Goal: Task Accomplishment & Management: Use online tool/utility

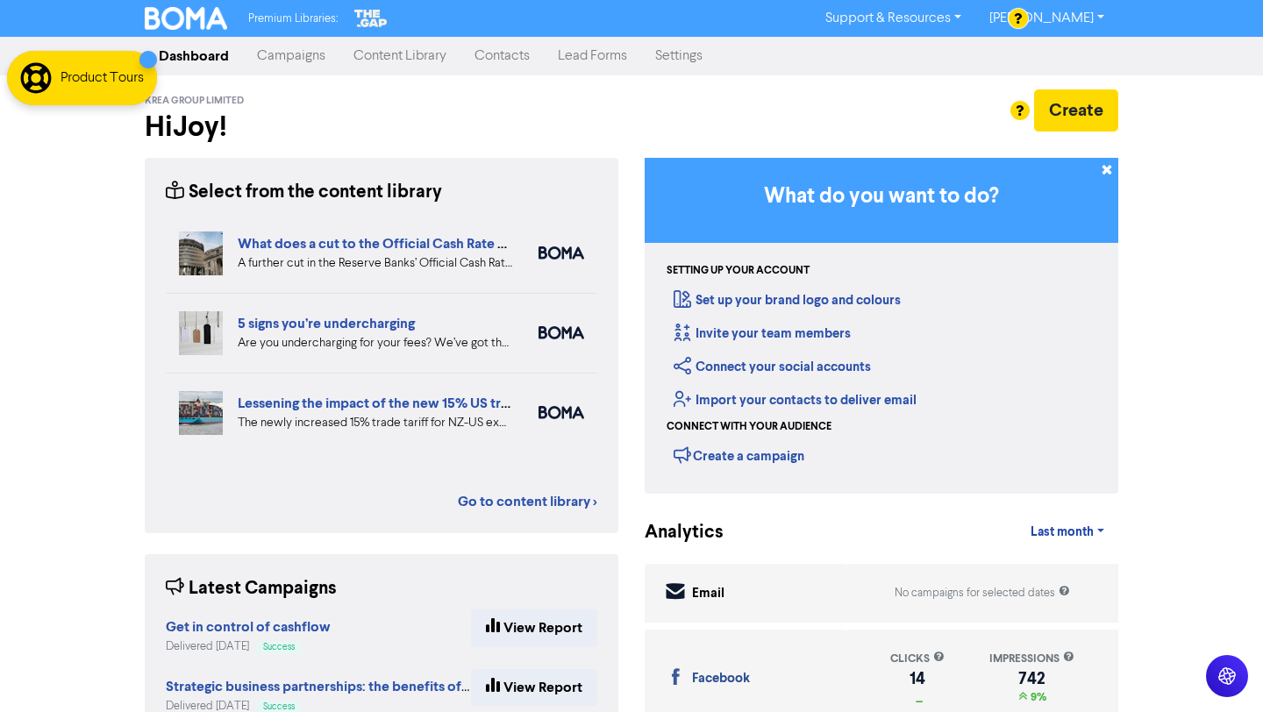
click at [306, 66] on link "Campaigns" at bounding box center [291, 56] width 96 height 35
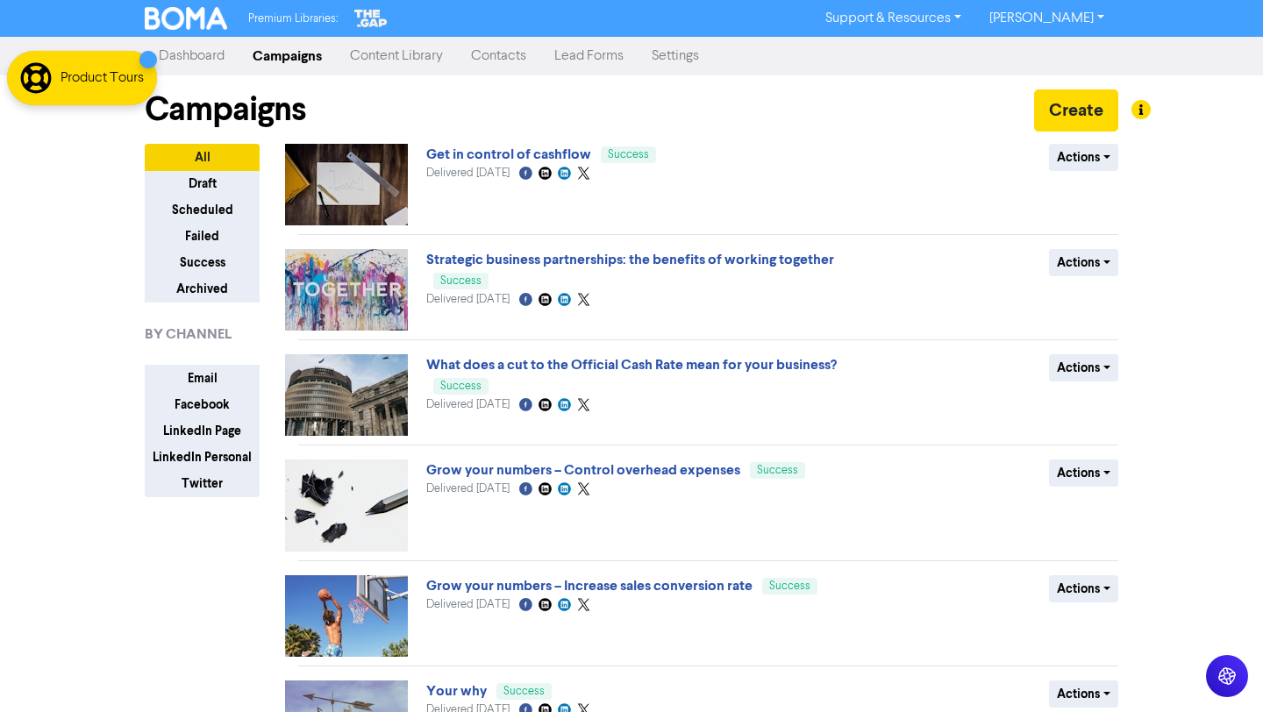
click at [427, 56] on link "Content Library" at bounding box center [396, 56] width 121 height 35
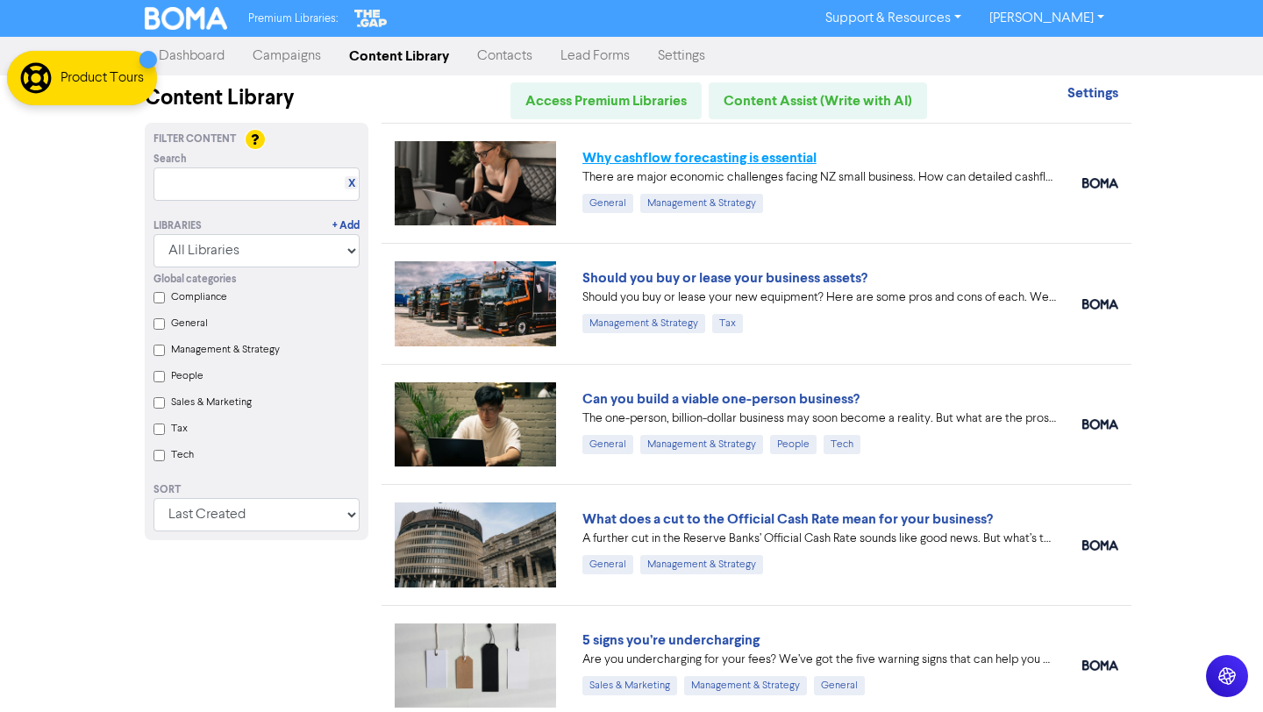
click at [791, 160] on link "Why cashflow forecasting is essential" at bounding box center [699, 158] width 234 height 18
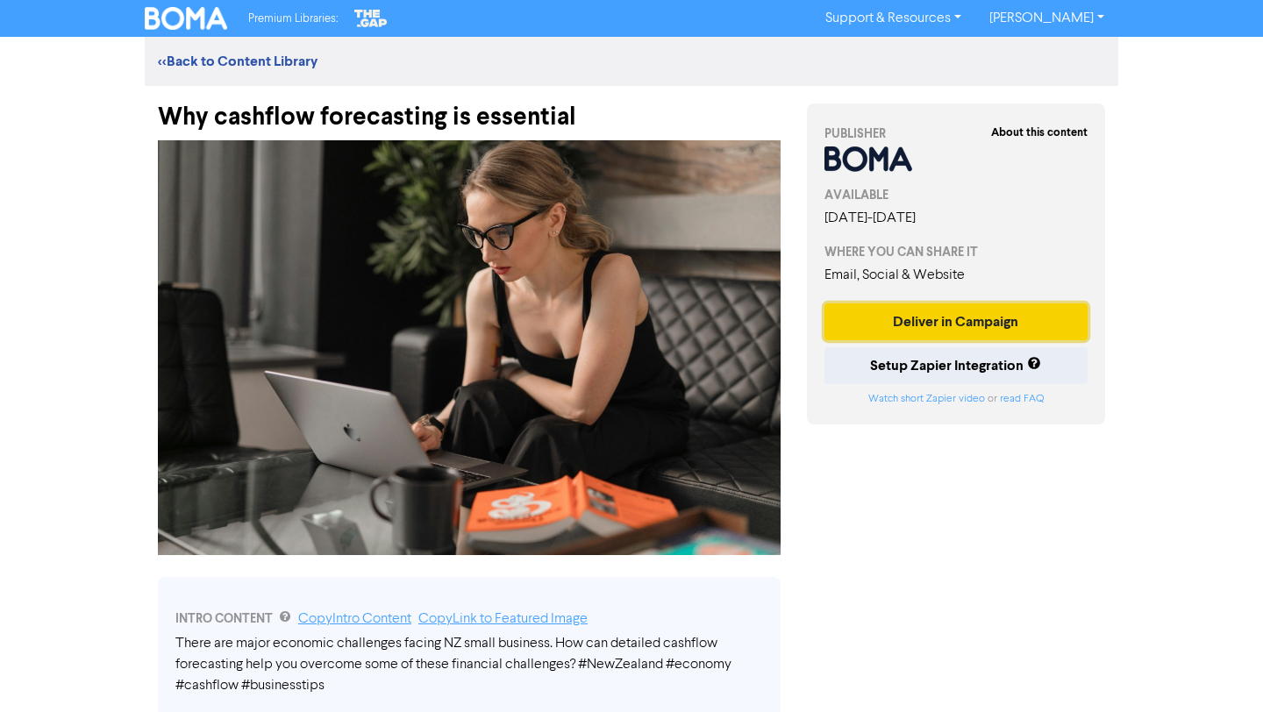
click at [979, 324] on button "Deliver in Campaign" at bounding box center [955, 321] width 263 height 37
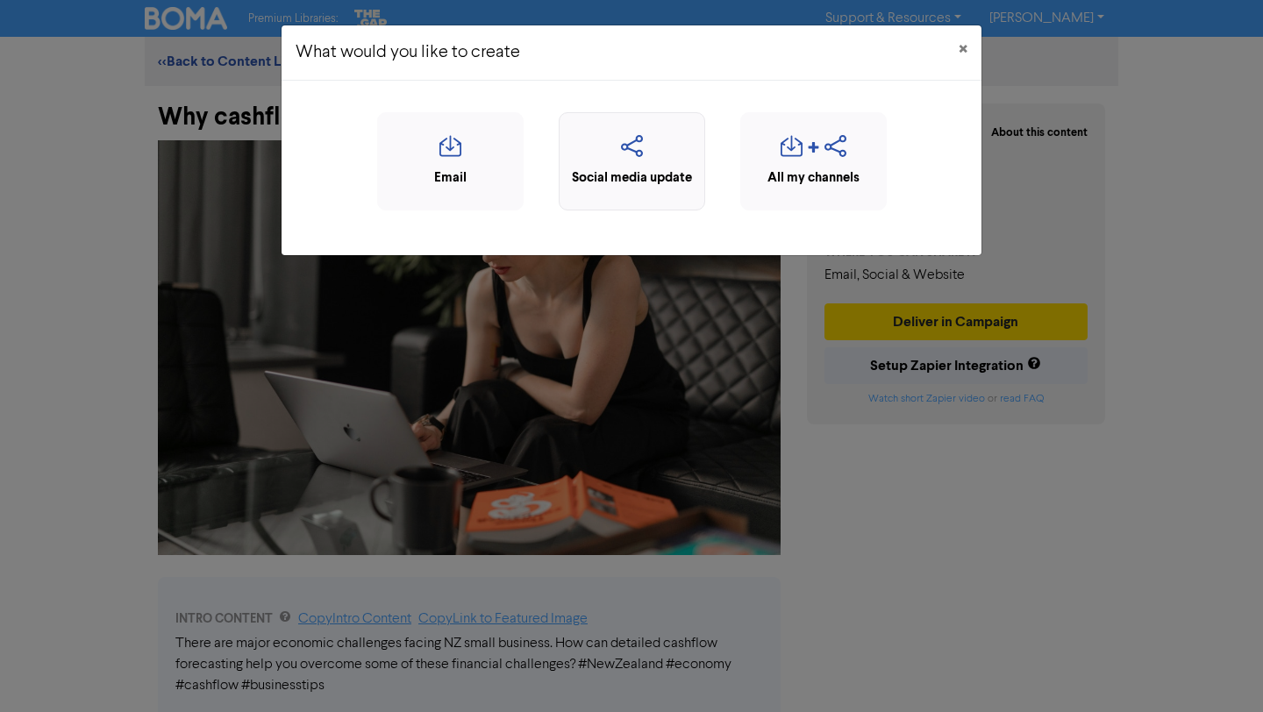
click at [650, 156] on icon "button" at bounding box center [631, 151] width 127 height 33
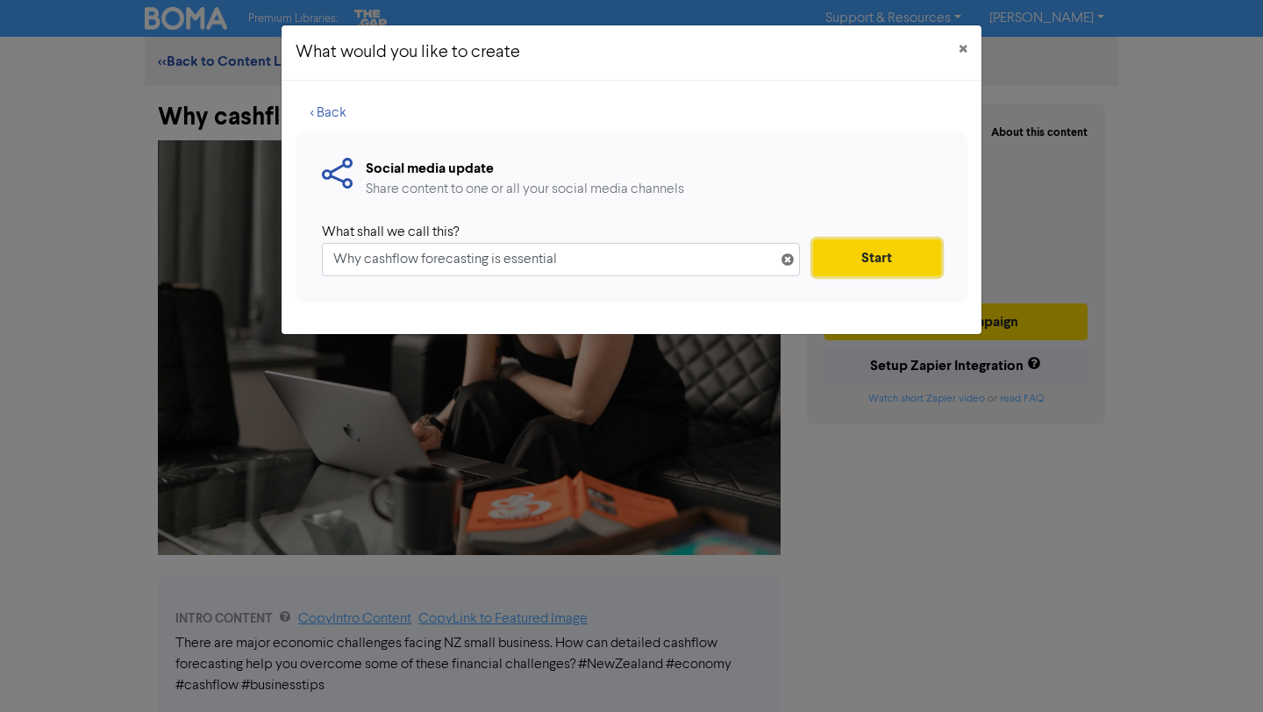
click at [863, 256] on button "Start" at bounding box center [877, 257] width 128 height 37
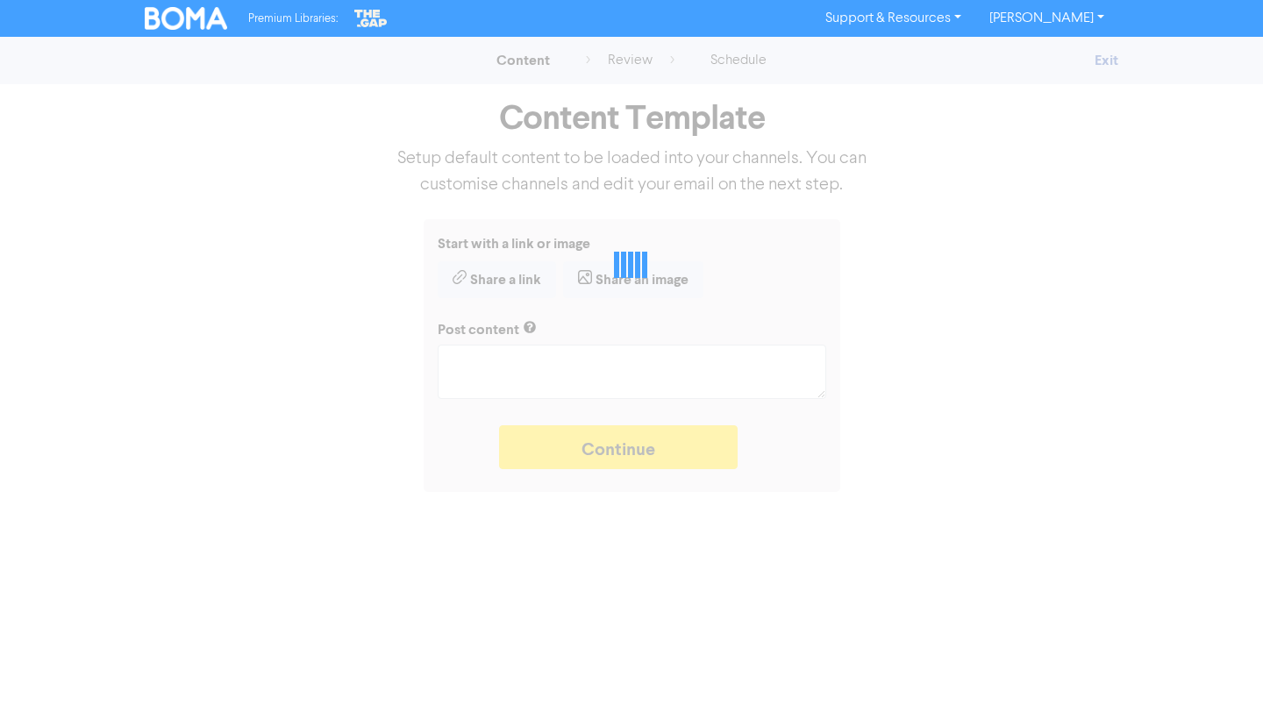
type textarea "x"
type textarea "There are major economic challenges facing NZ small business. How can detailed …"
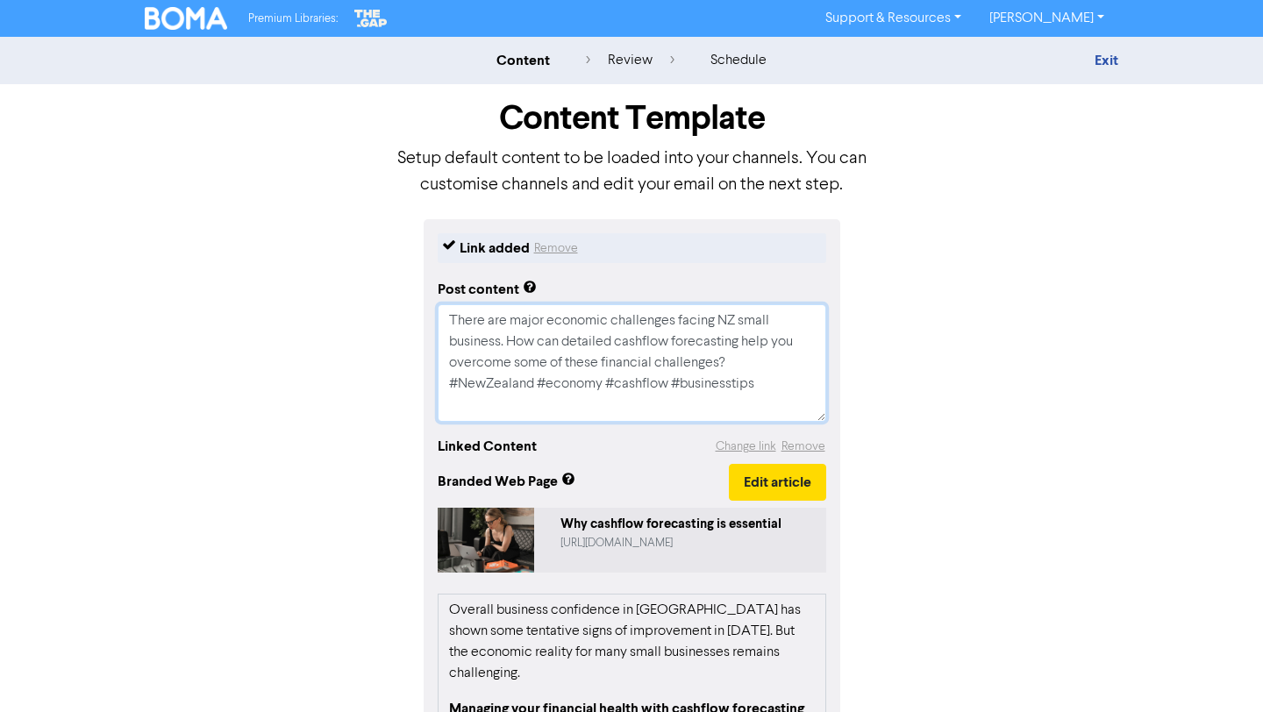
drag, startPoint x: 769, startPoint y: 384, endPoint x: 439, endPoint y: 381, distance: 329.7
click at [439, 381] on textarea "There are major economic challenges facing NZ small business. How can detailed …" at bounding box center [632, 362] width 388 height 117
type textarea "x"
type textarea "There are major economic challenges facing NZ small business. How can detailed …"
type textarea "x"
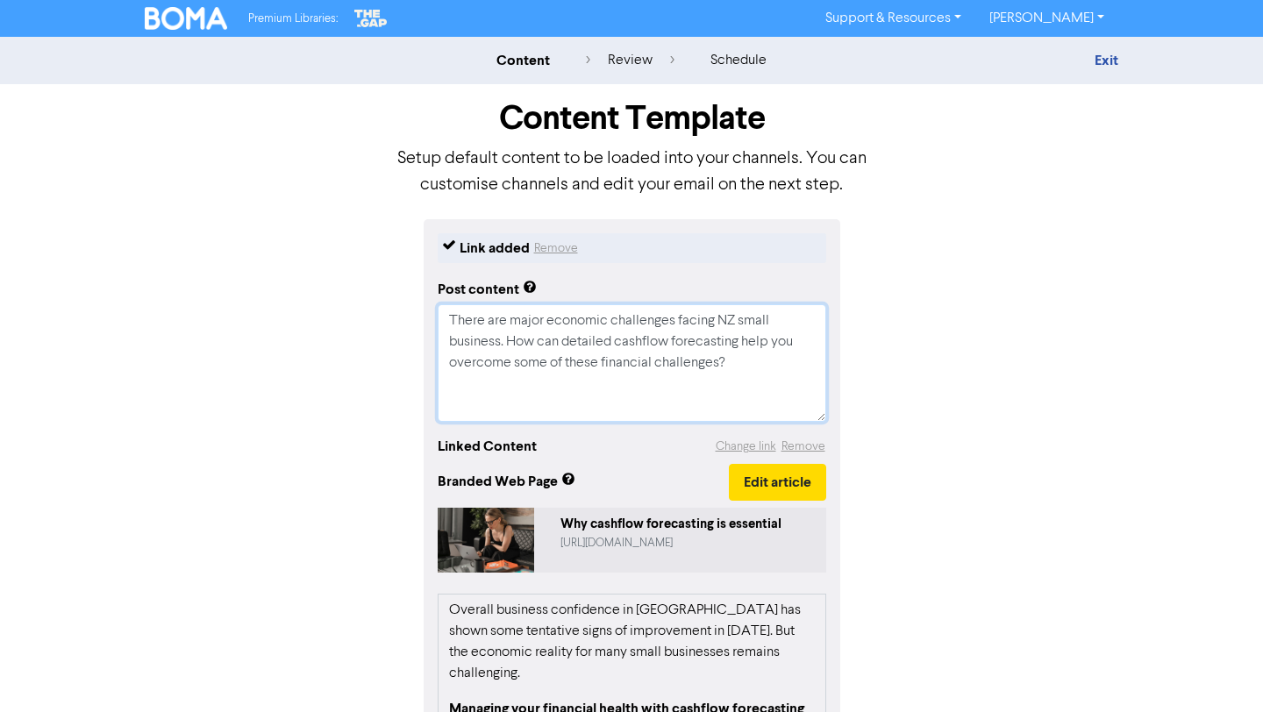
type textarea "There are major economic challenges facing NZ small business. How can detailed …"
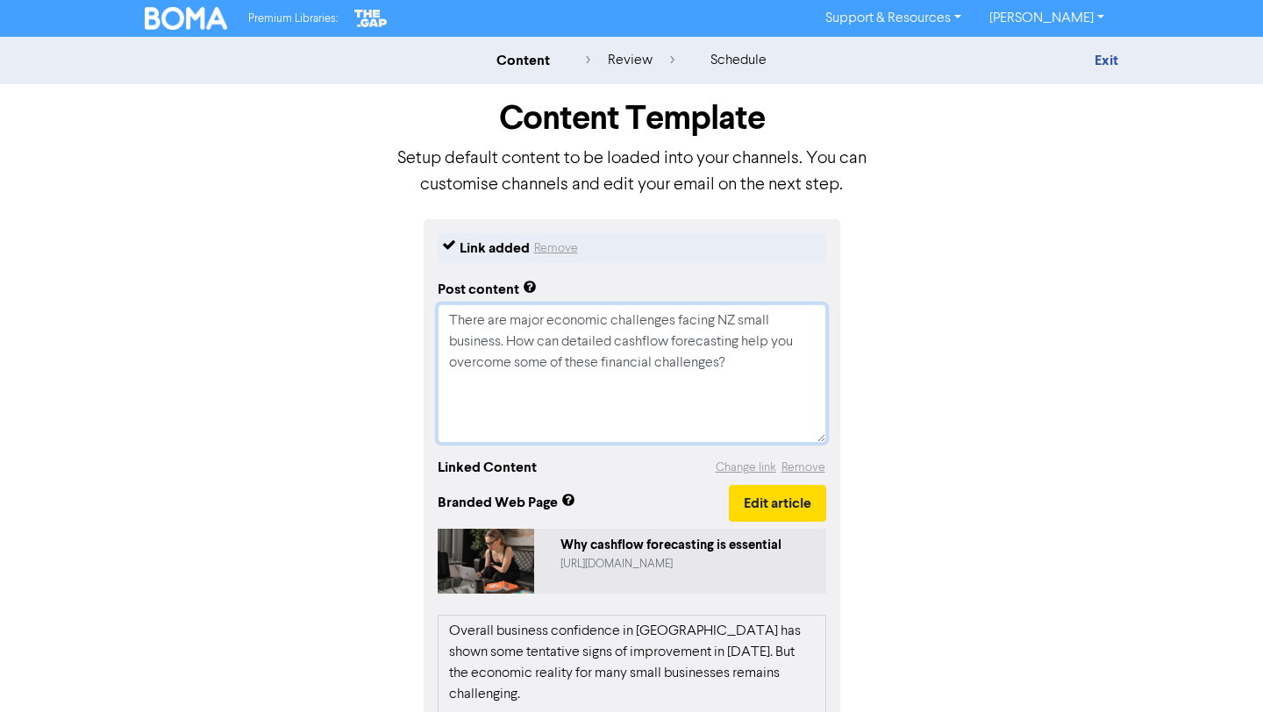
paste textarea "🔖 Book a discovery call to determine if we are the right fit for each other: [U…"
type textarea "x"
type textarea "There are major economic challenges facing NZ small business. How can detailed …"
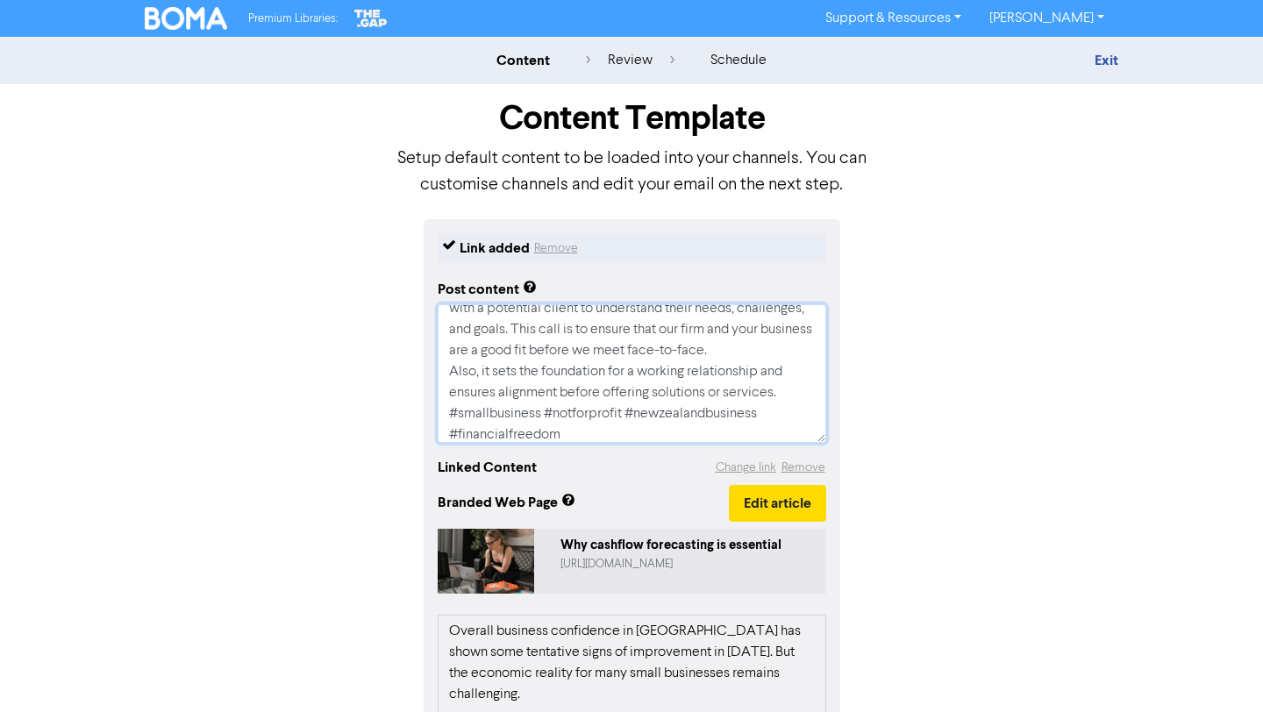
click at [794, 391] on textarea "There are major economic challenges facing NZ small business. How can detailed …" at bounding box center [632, 373] width 388 height 139
type textarea "x"
type textarea "There are major economic challenges facing NZ small business. How can detailed …"
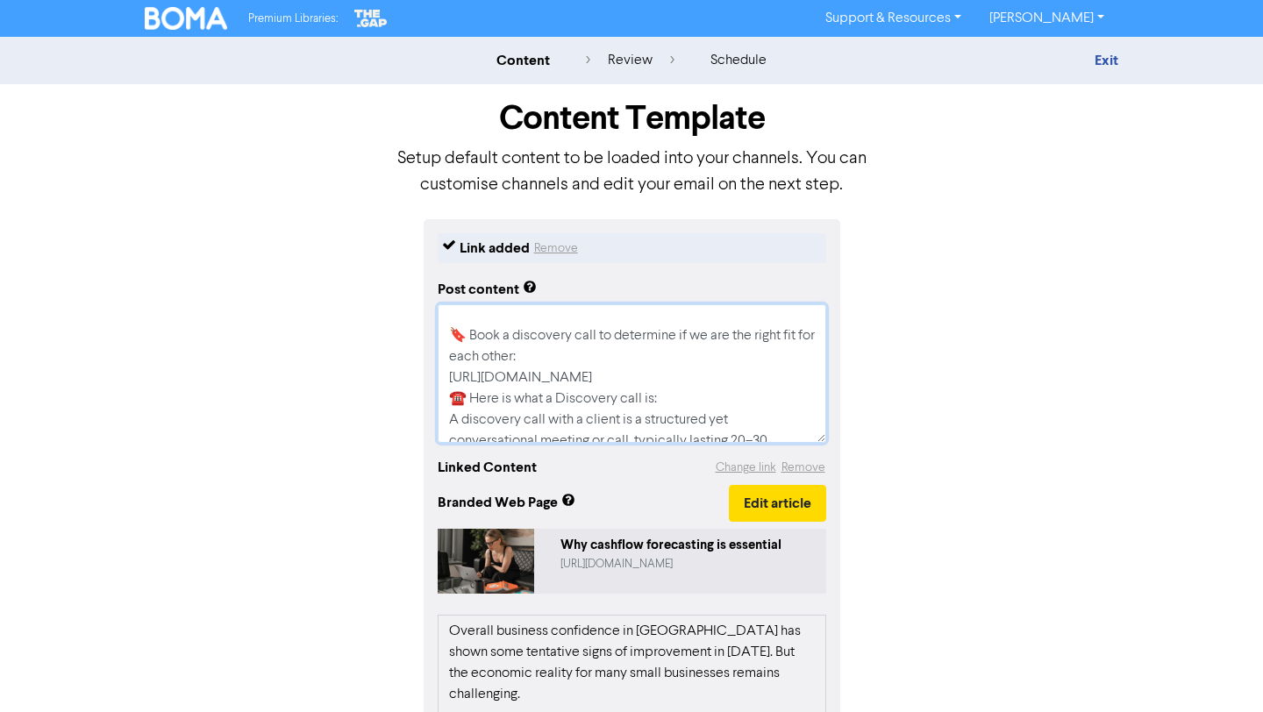
scroll to position [74, 0]
click at [743, 362] on textarea "There are major economic challenges facing NZ small business. How can detailed …" at bounding box center [632, 373] width 388 height 139
click at [744, 370] on textarea "There are major economic challenges facing NZ small business. How can detailed …" at bounding box center [632, 373] width 388 height 139
type textarea "x"
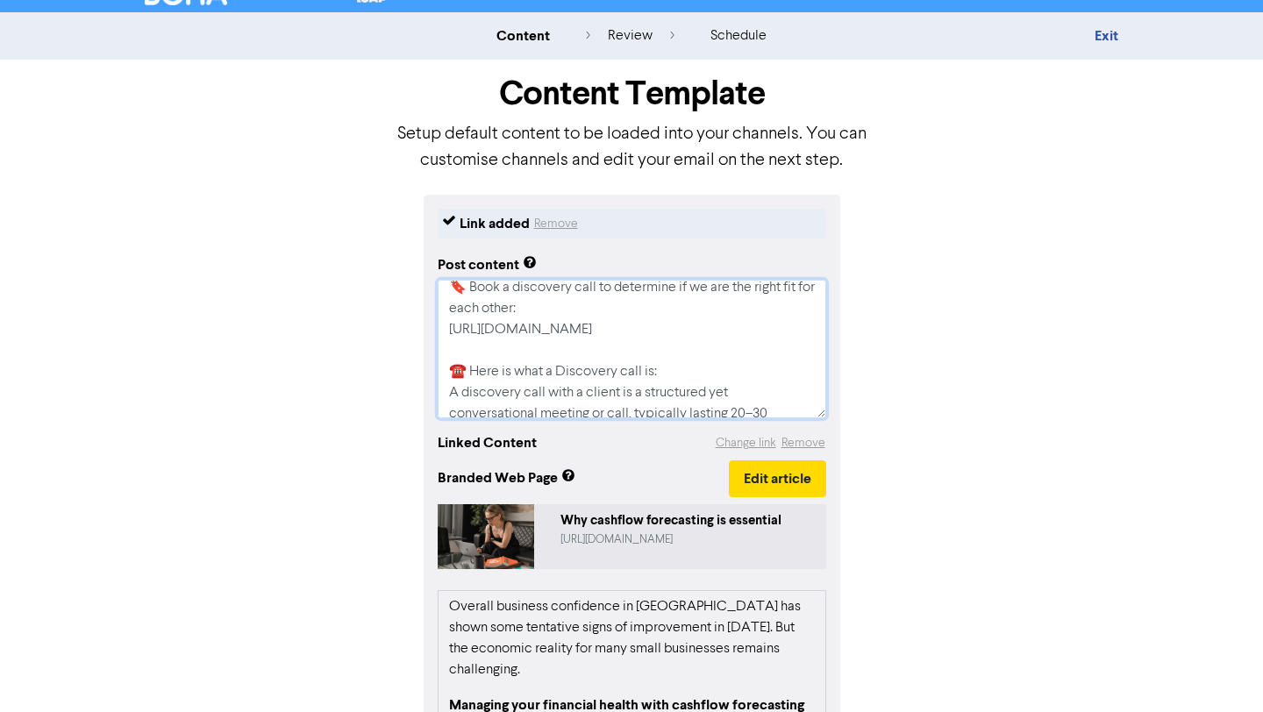
scroll to position [0, 0]
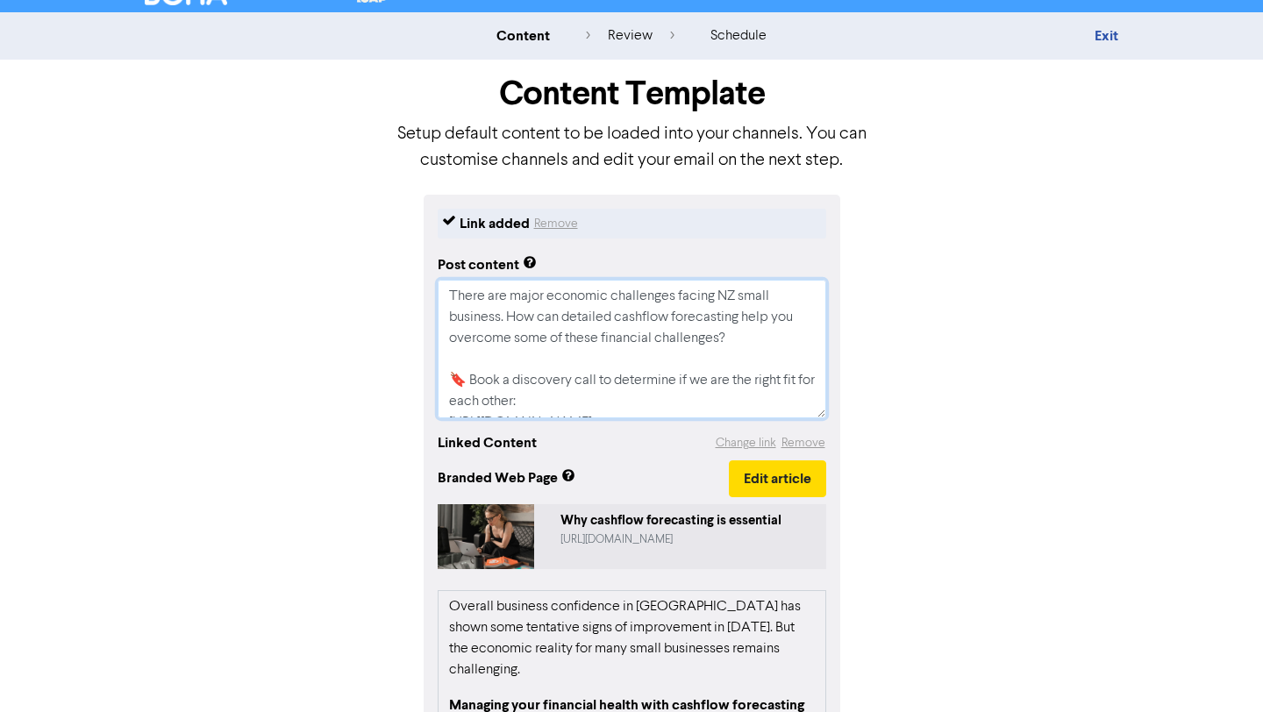
type textarea "There are major economic challenges facing NZ small business. How can detailed …"
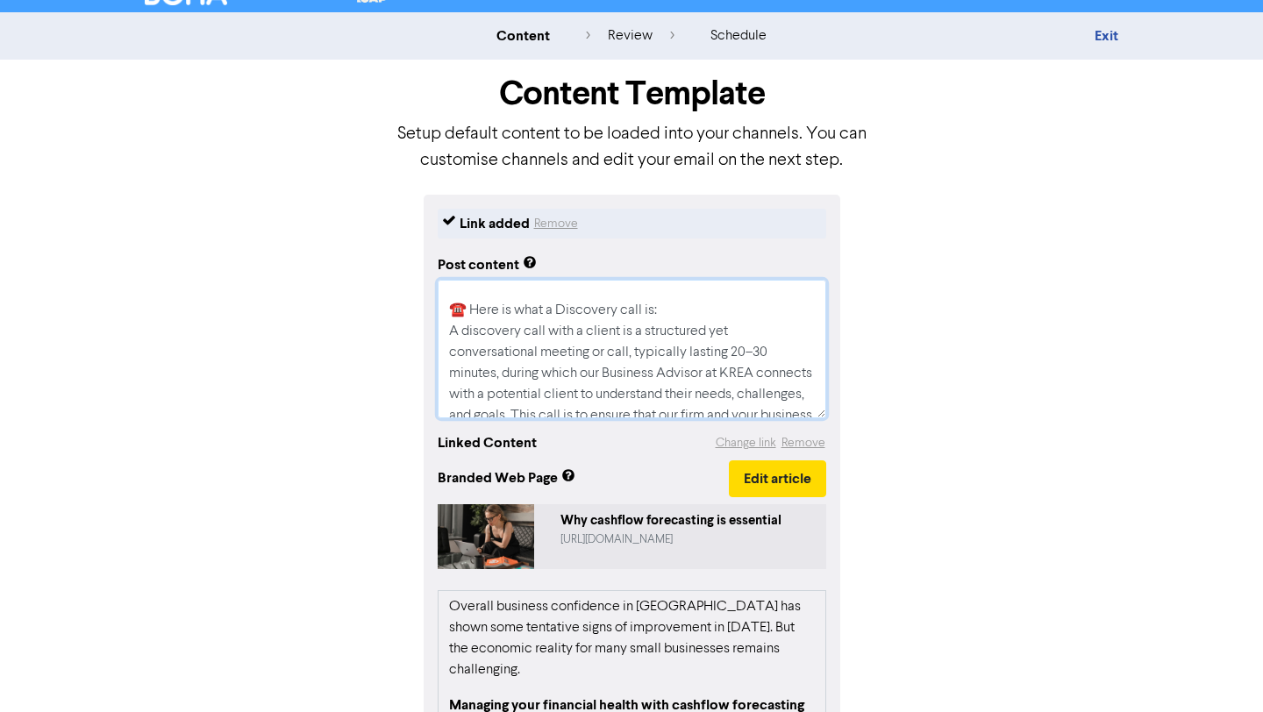
scroll to position [316, 0]
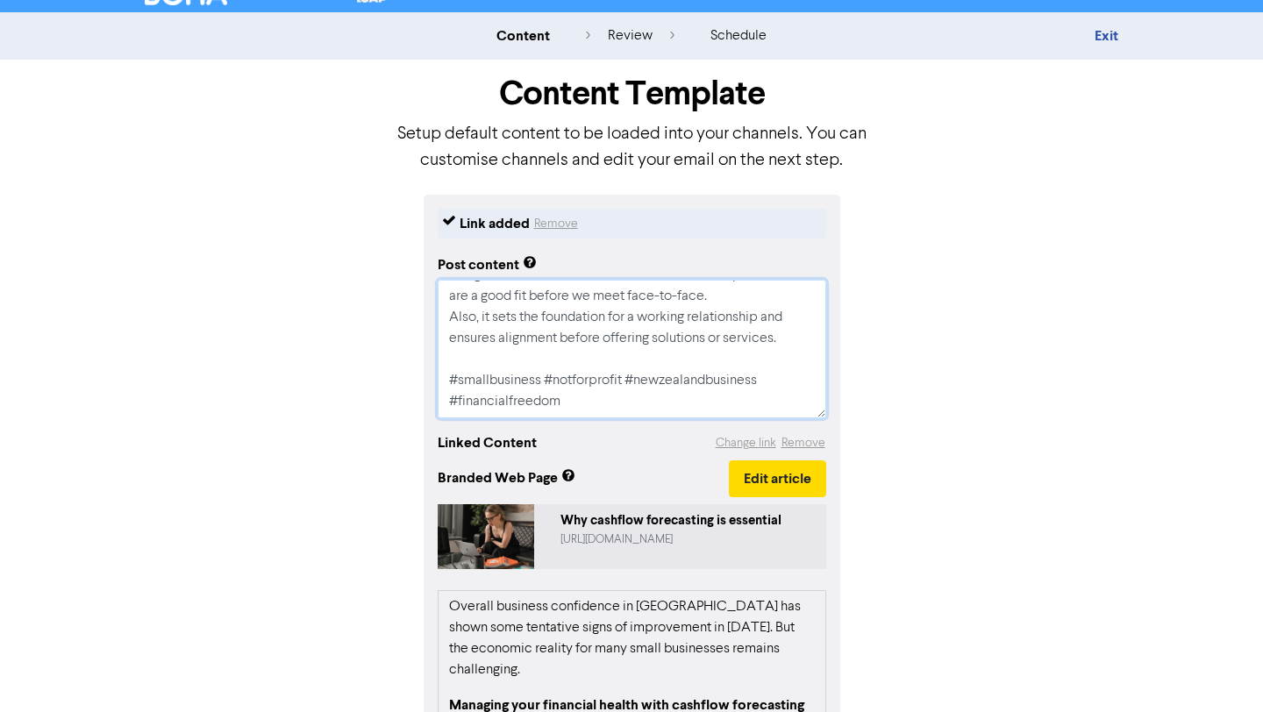
drag, startPoint x: 449, startPoint y: 294, endPoint x: 638, endPoint y: 495, distance: 276.7
click at [638, 495] on div "Link added Remove Post content There are major economic challenges facing NZ sm…" at bounding box center [631, 614] width 416 height 839
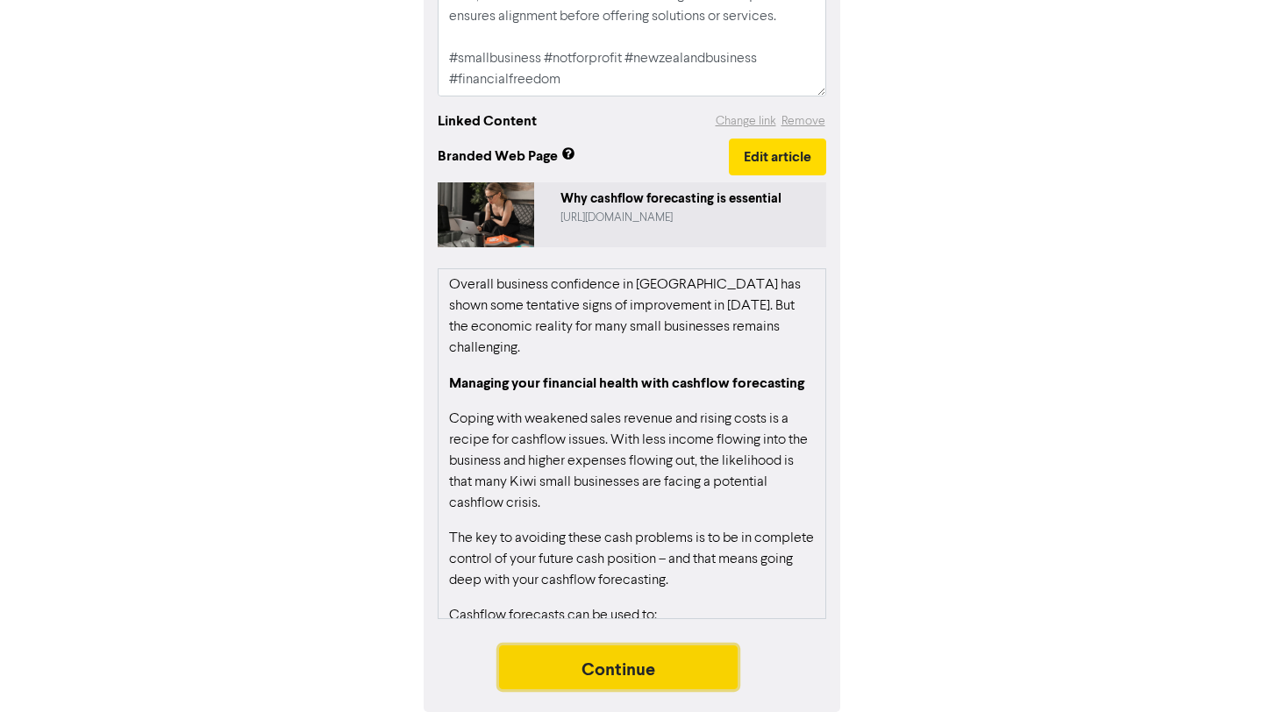
click at [719, 651] on button "Continue" at bounding box center [618, 667] width 238 height 44
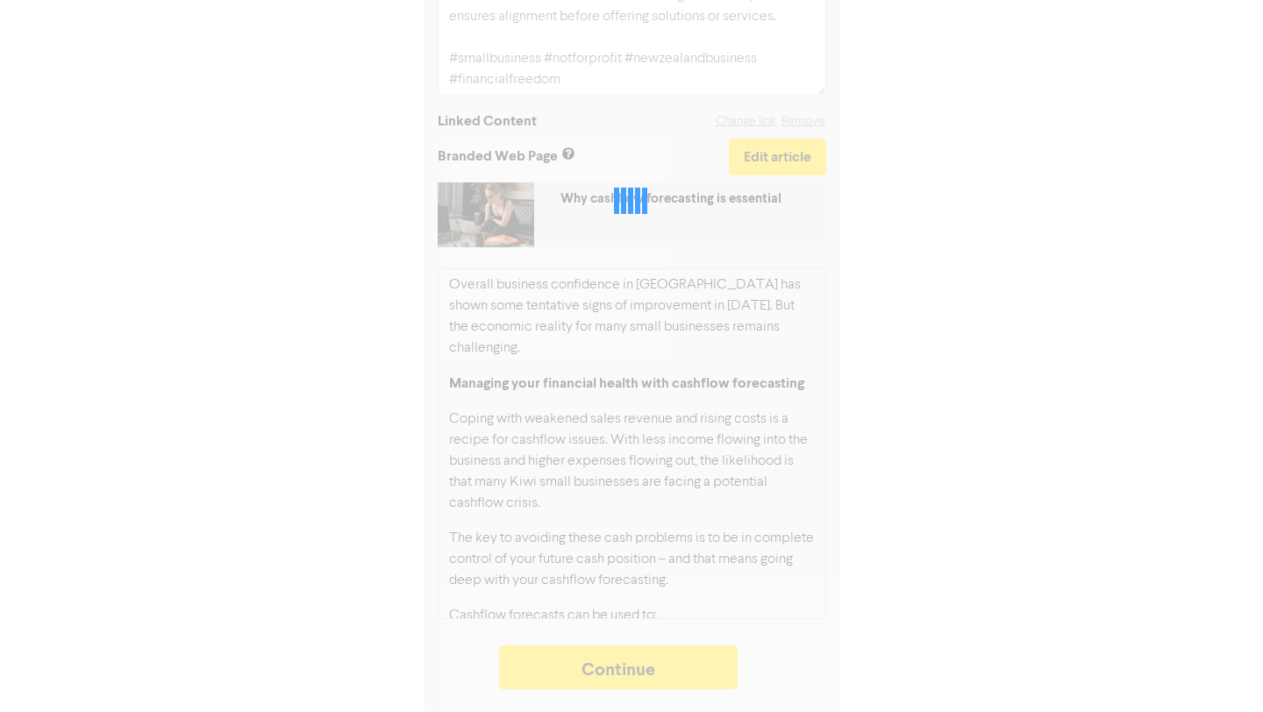
type textarea "x"
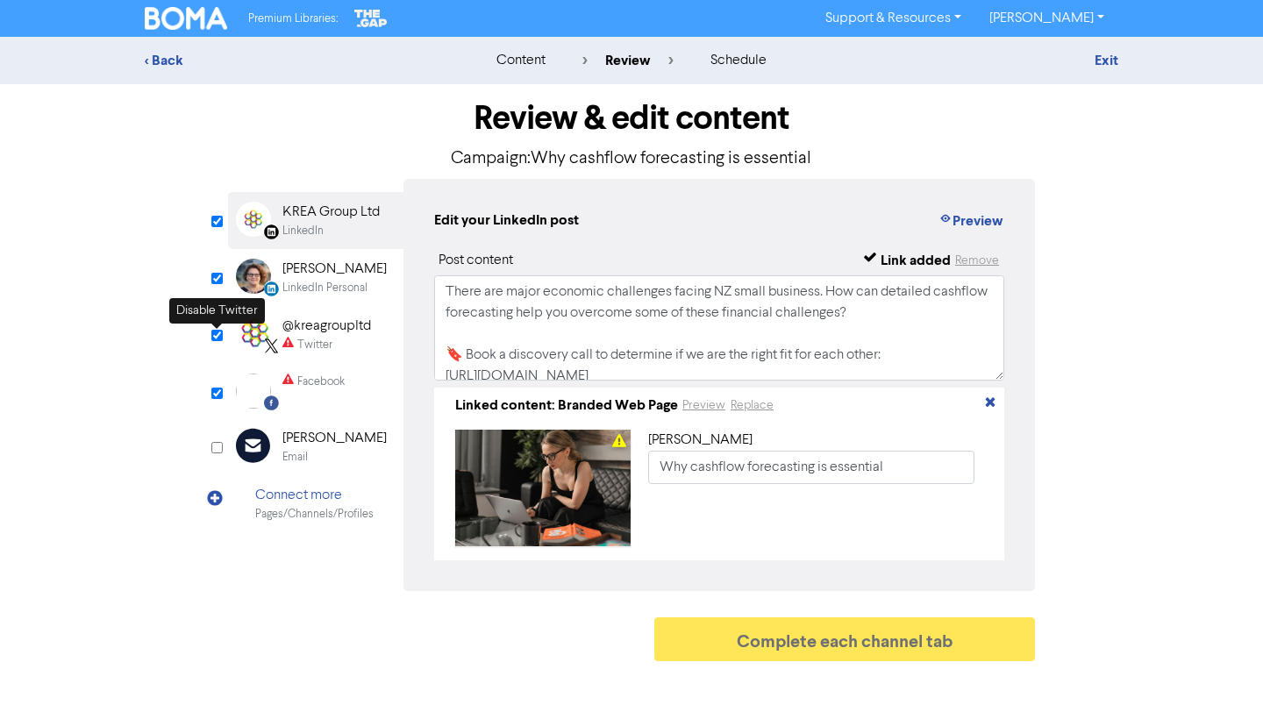
click at [217, 330] on input "checkbox" at bounding box center [216, 335] width 11 height 11
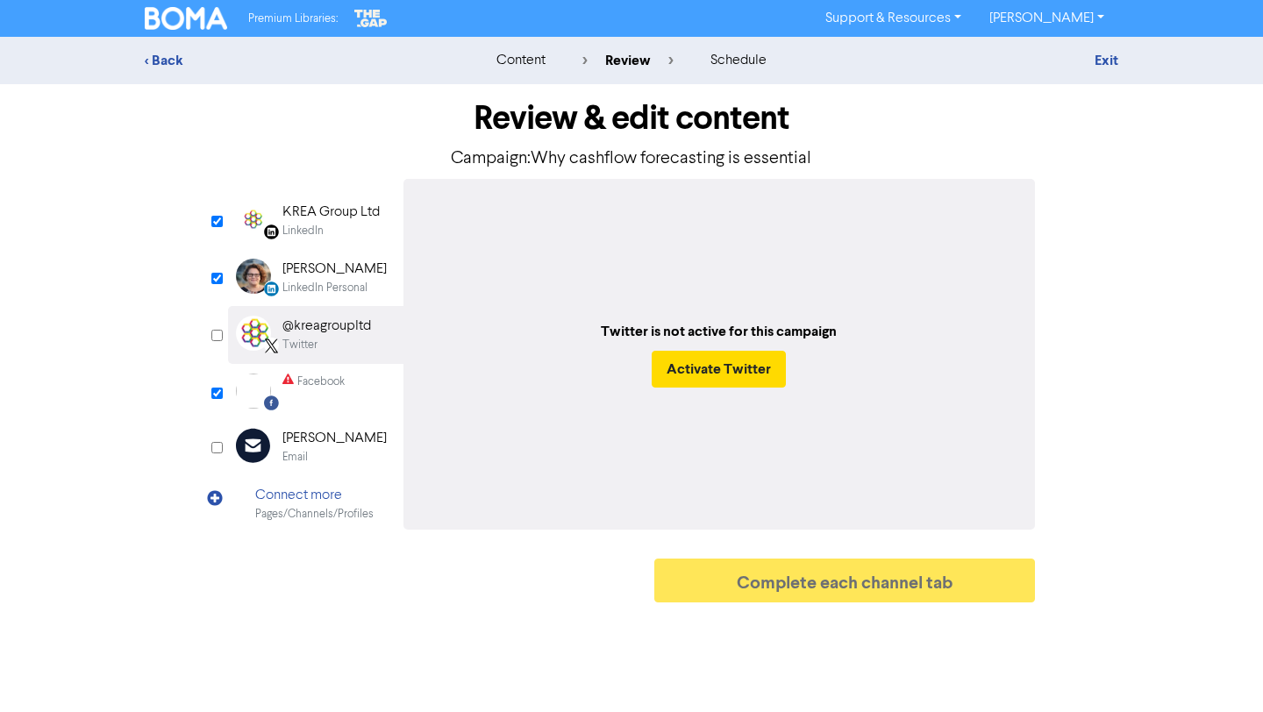
click at [218, 336] on input "checkbox" at bounding box center [216, 335] width 11 height 11
checkbox input "true"
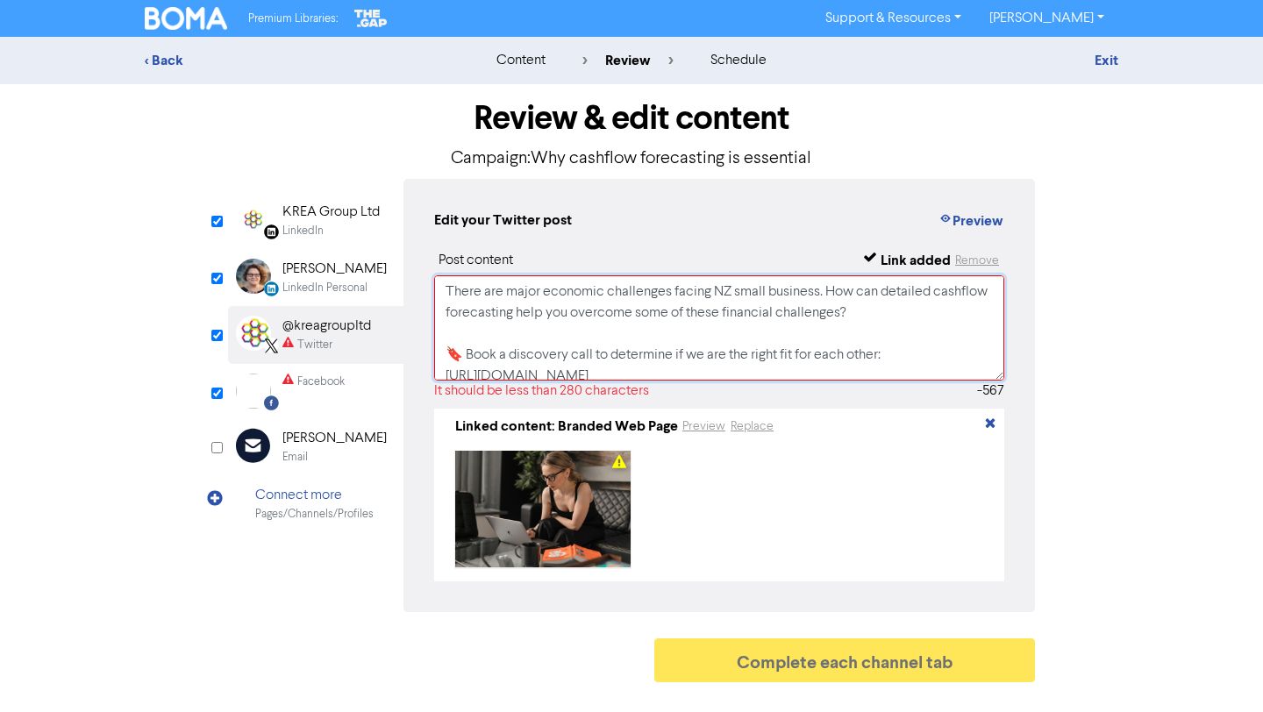
click at [601, 327] on textarea "There are major economic challenges facing NZ small business. How can detailed …" at bounding box center [719, 327] width 570 height 105
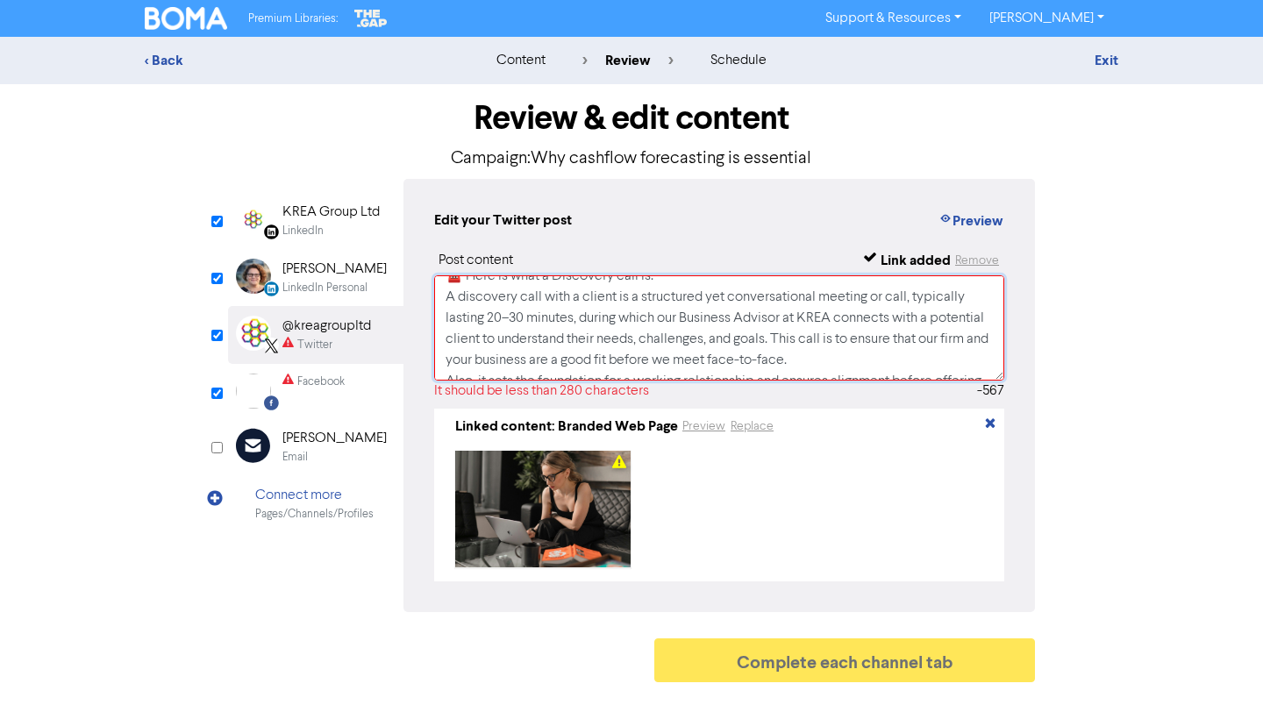
scroll to position [286, 0]
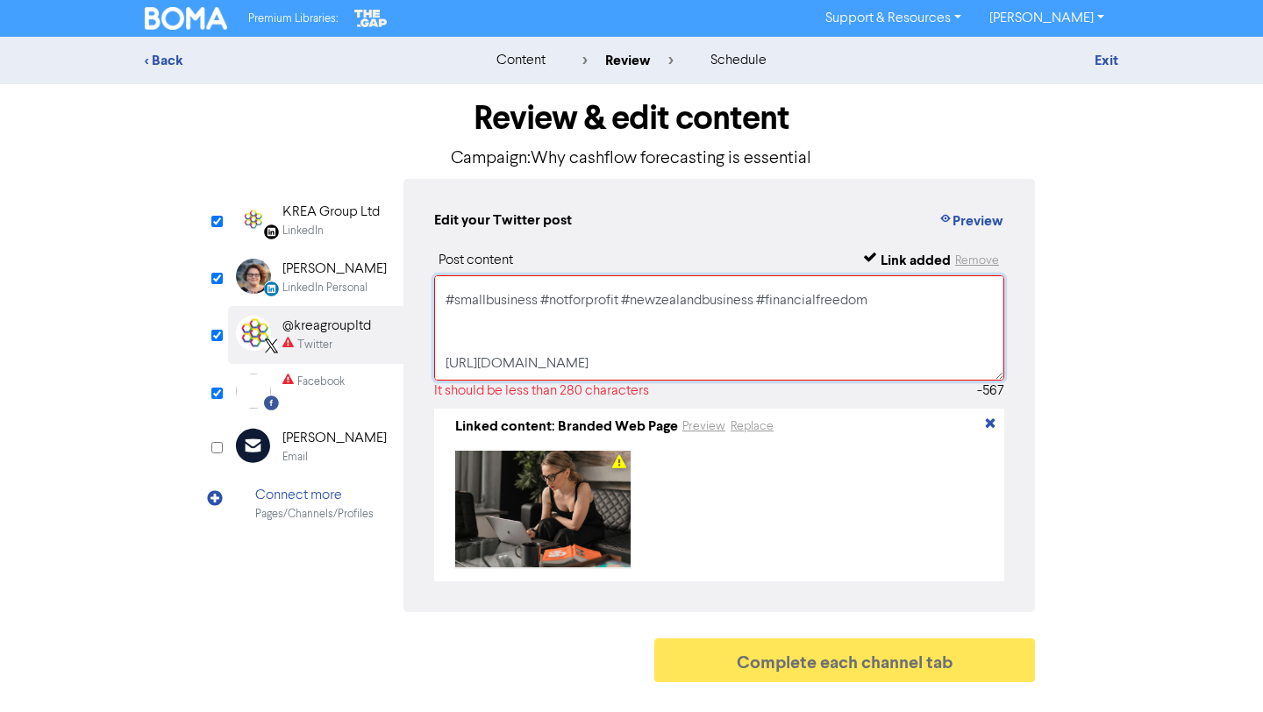
drag, startPoint x: 443, startPoint y: 304, endPoint x: 771, endPoint y: 329, distance: 328.8
click at [771, 329] on textarea "There are major economic challenges facing NZ small business. How can detailed …" at bounding box center [719, 327] width 570 height 105
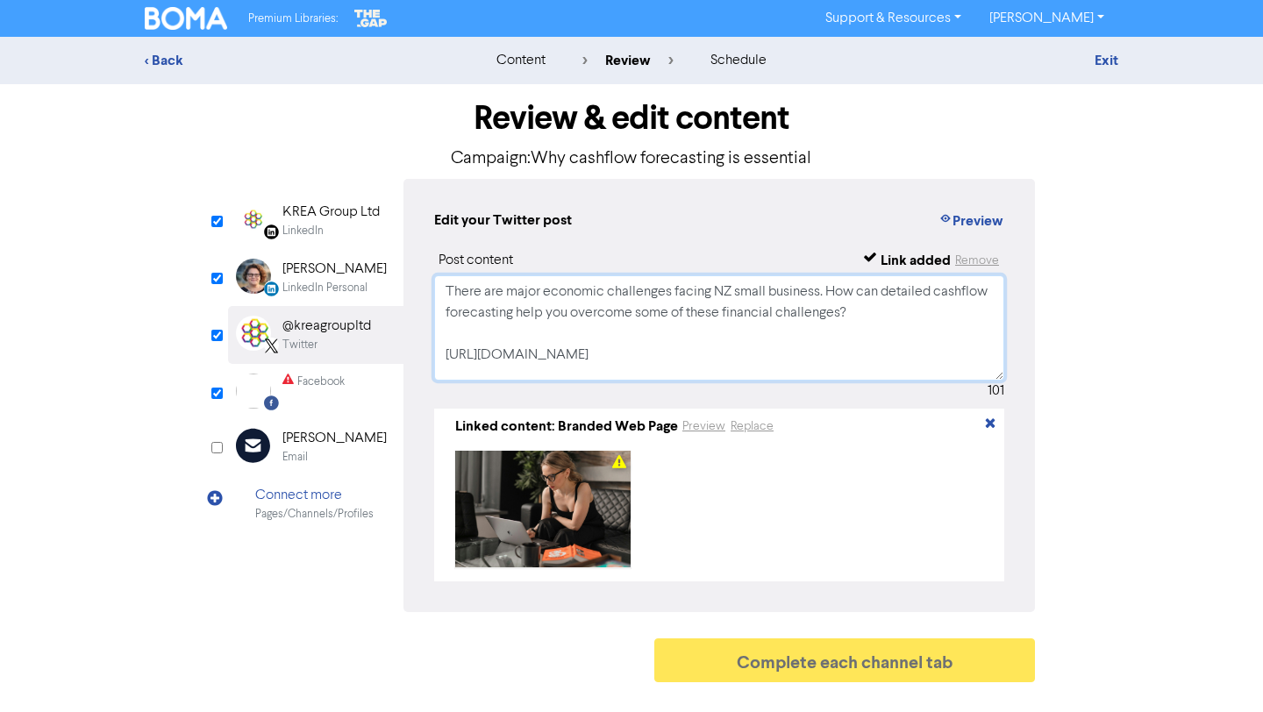
scroll to position [0, 0]
type textarea "There are major economic challenges facing NZ small business. How can detailed …"
click at [217, 388] on input "checkbox" at bounding box center [216, 393] width 11 height 11
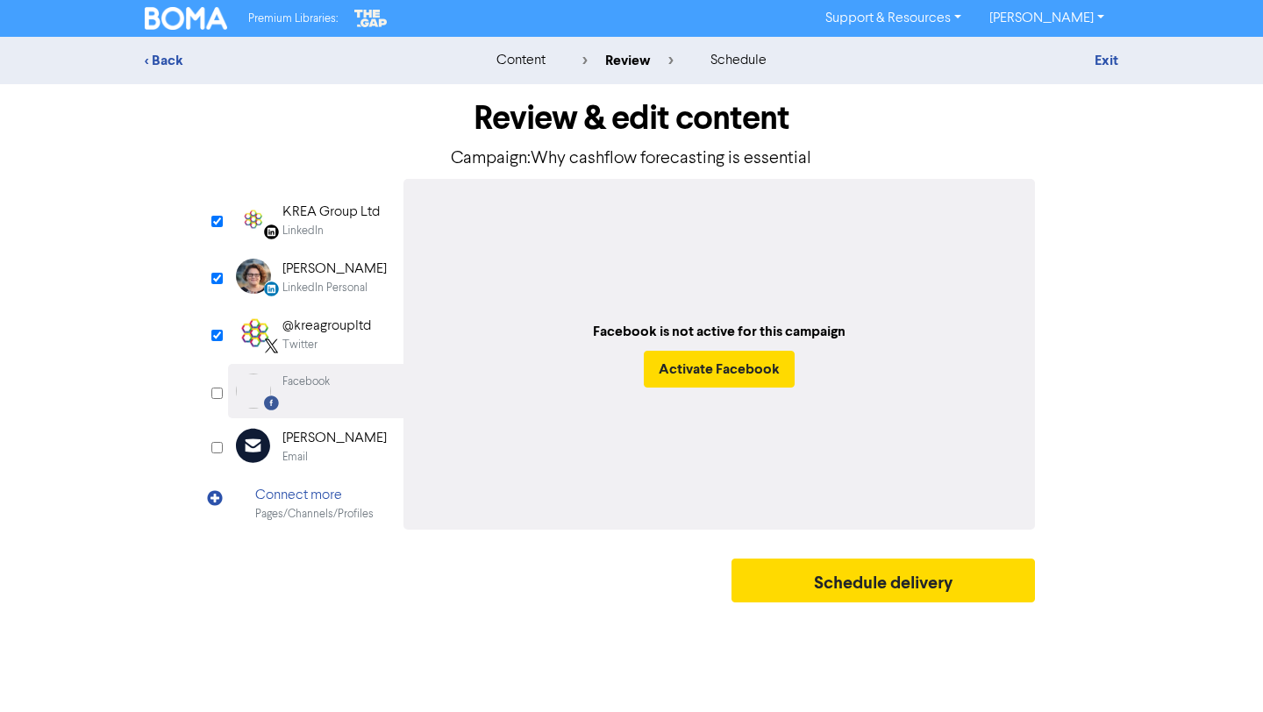
click at [217, 391] on input "checkbox" at bounding box center [216, 393] width 11 height 11
checkbox input "true"
select select "LEARN_MORE"
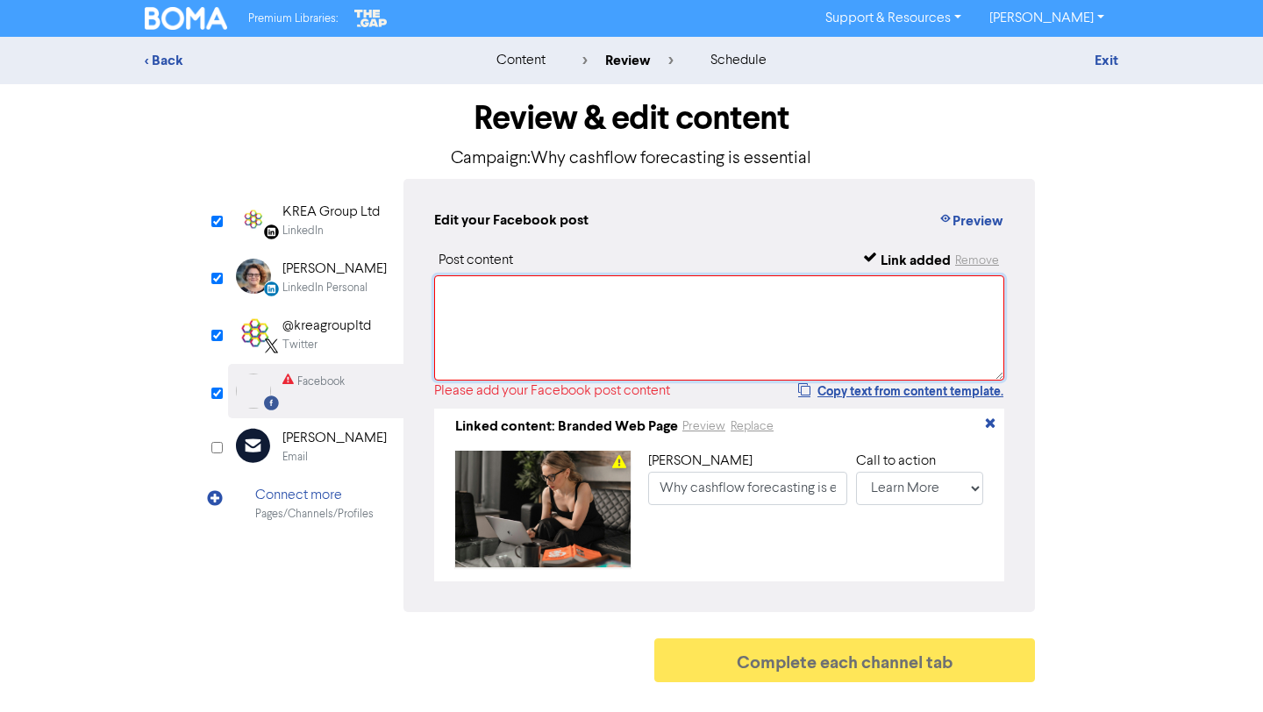
click at [464, 320] on textarea at bounding box center [719, 327] width 570 height 105
paste textarea "There are major economic challenges facing NZ small business. How can detailed …"
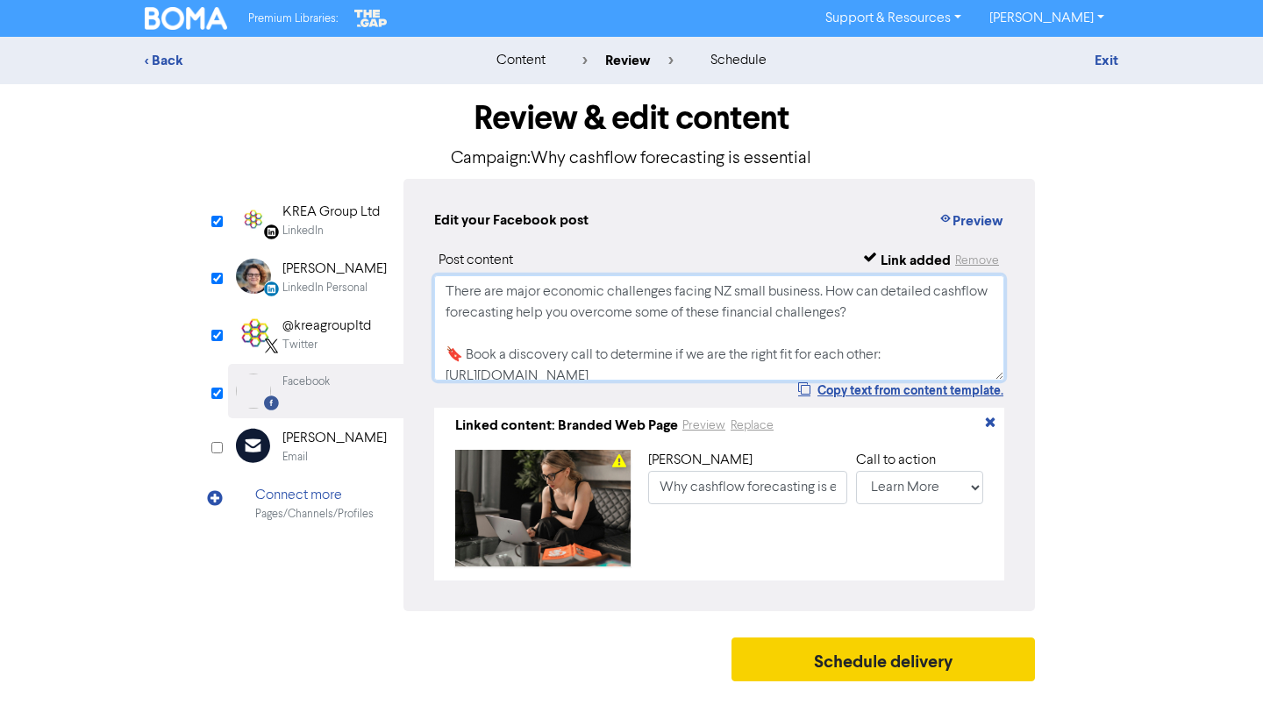
type textarea "There are major economic challenges facing NZ small business. How can detailed …"
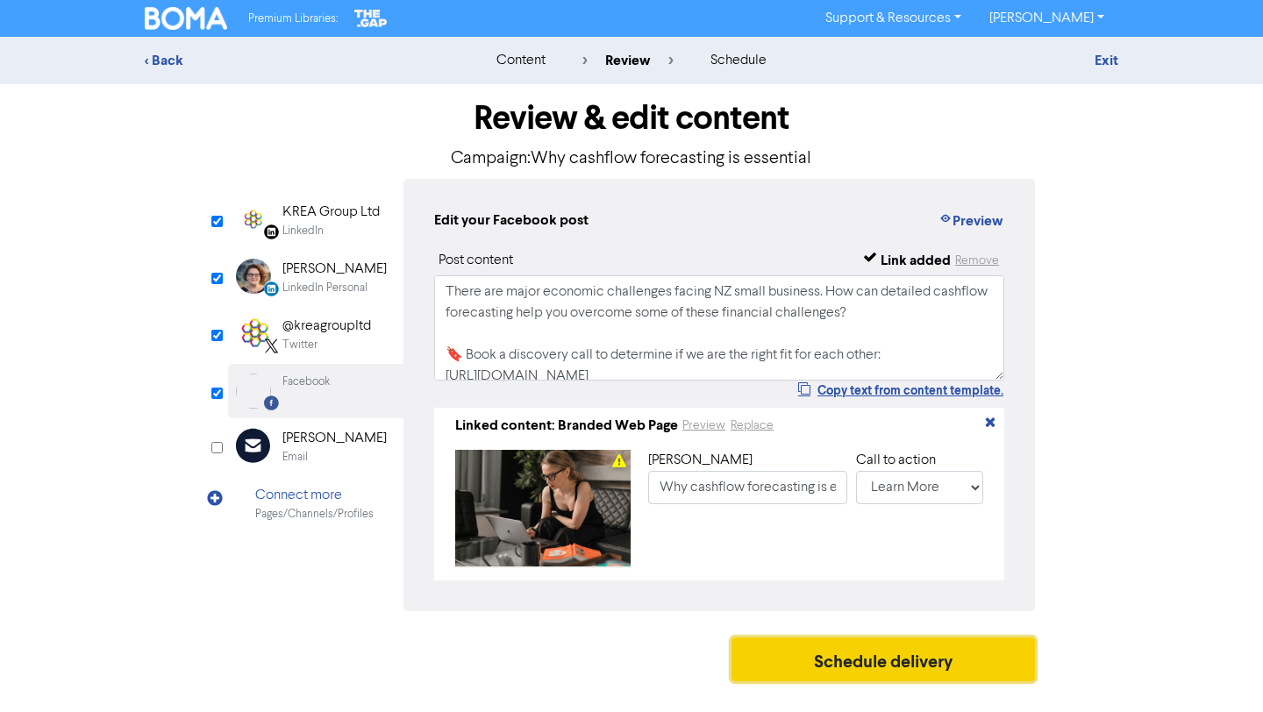
click at [943, 663] on button "Schedule delivery" at bounding box center [882, 659] width 303 height 44
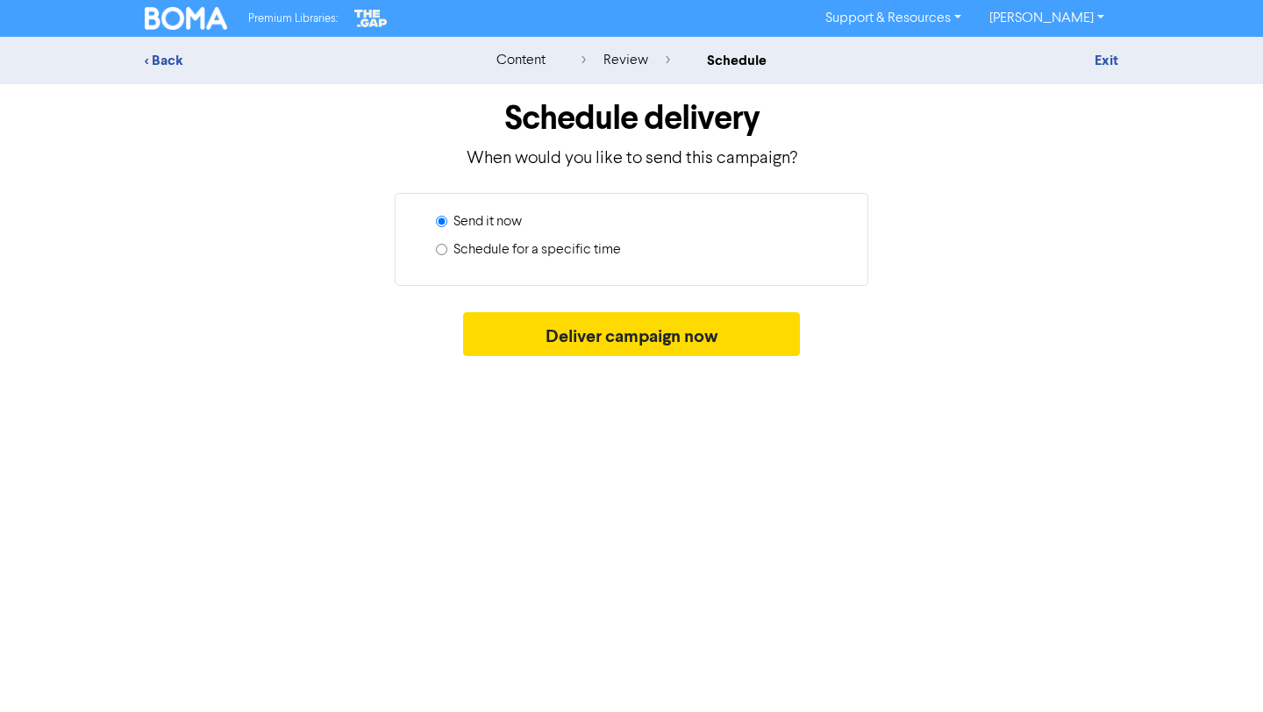
click at [594, 244] on label "Schedule for a specific time" at bounding box center [536, 249] width 167 height 21
click at [447, 244] on input "Schedule for a specific time" at bounding box center [441, 249] width 11 height 11
radio input "true"
radio input "false"
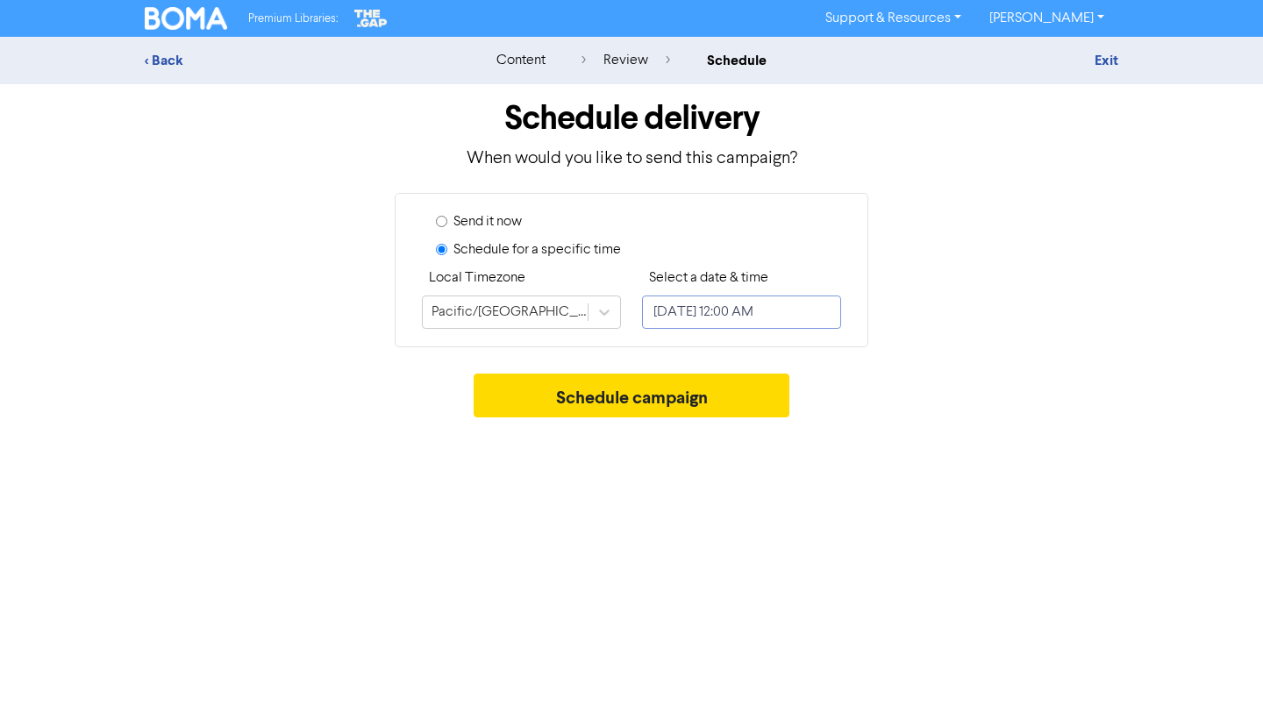
click at [714, 307] on input "[DATE] 12:00 AM" at bounding box center [741, 311] width 199 height 33
select select "7"
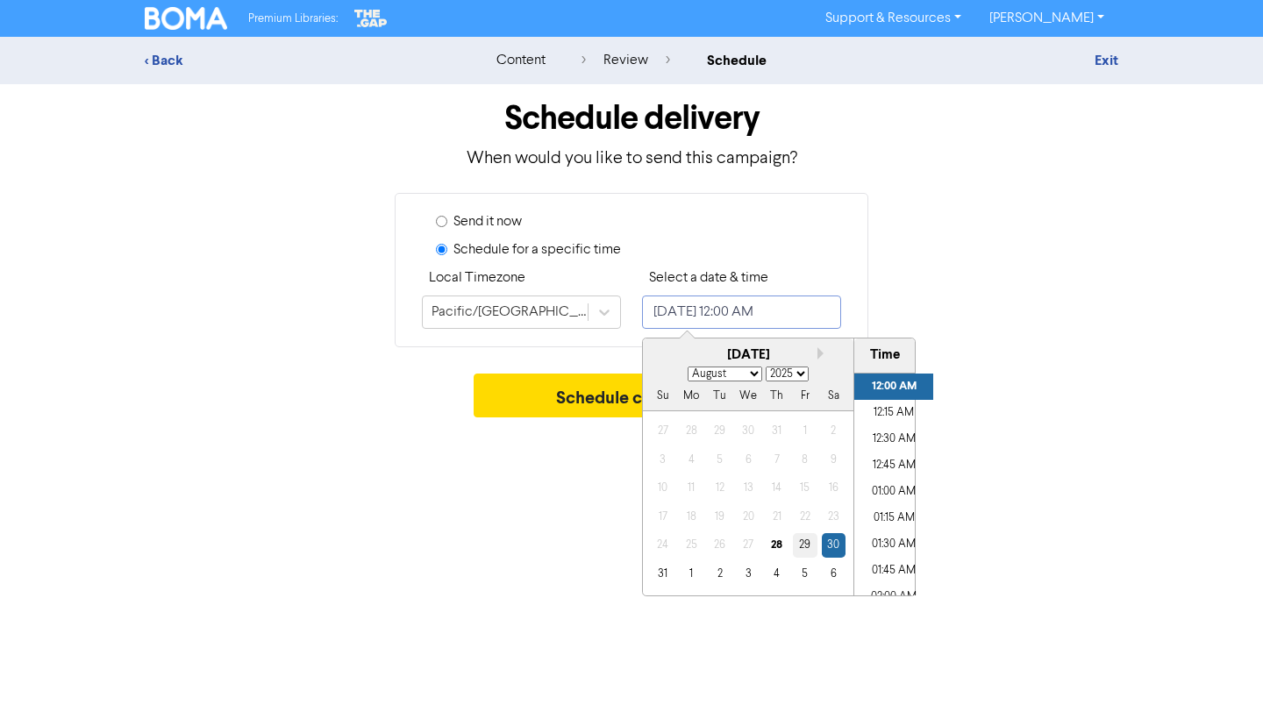
click at [804, 544] on div "29" at bounding box center [805, 545] width 24 height 24
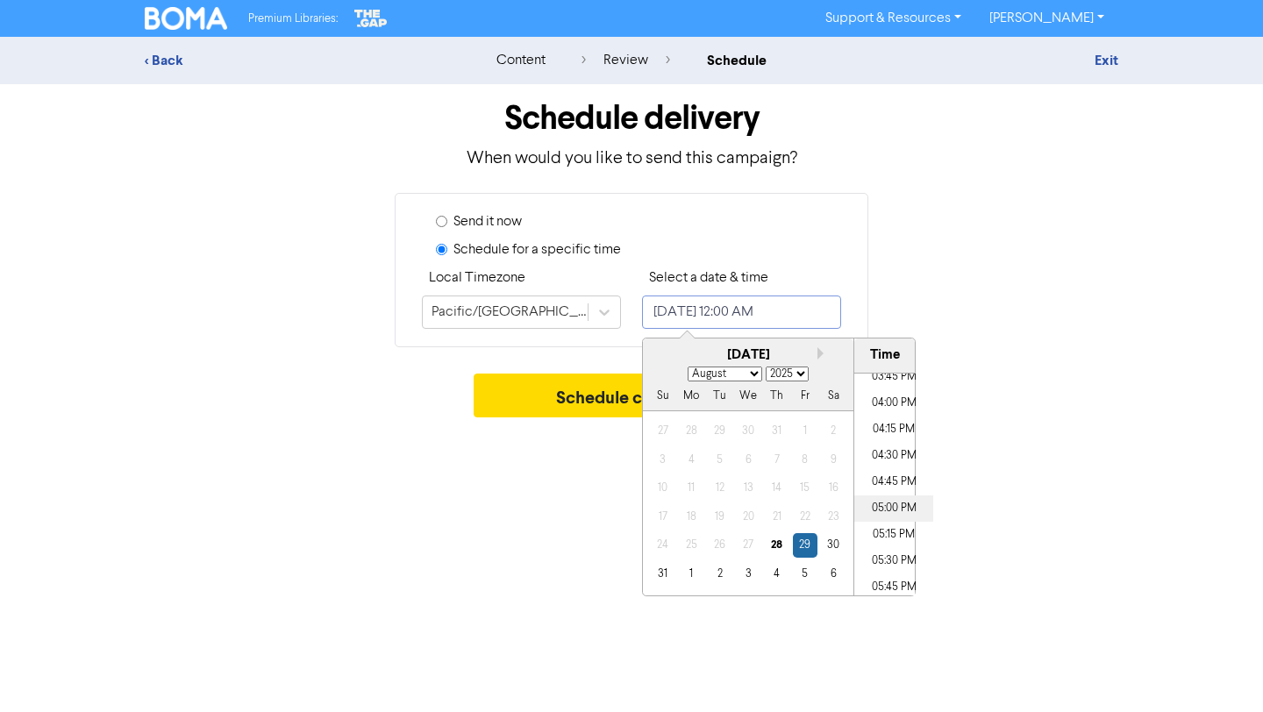
click at [890, 504] on li "05:00 PM" at bounding box center [893, 508] width 79 height 26
type input "[DATE] 5:00 PM"
click at [1028, 421] on div "Schedule campaign" at bounding box center [631, 400] width 973 height 53
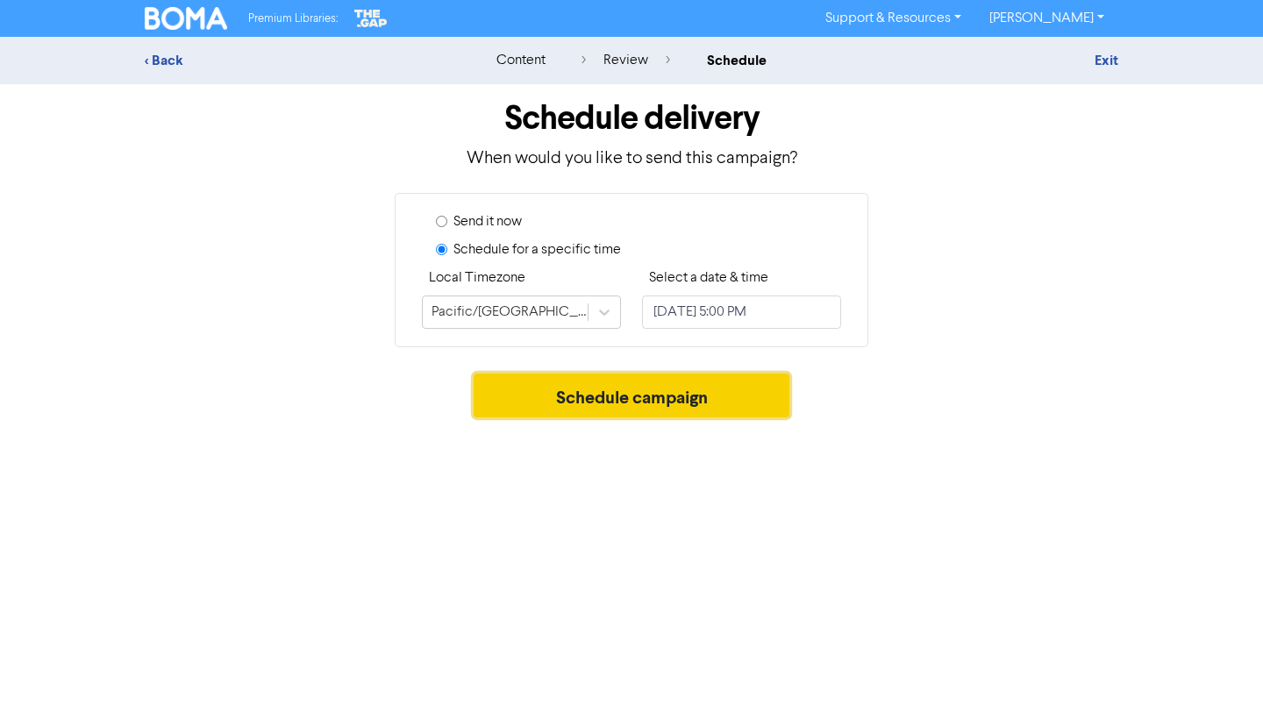
click at [756, 386] on button "Schedule campaign" at bounding box center [631, 396] width 317 height 44
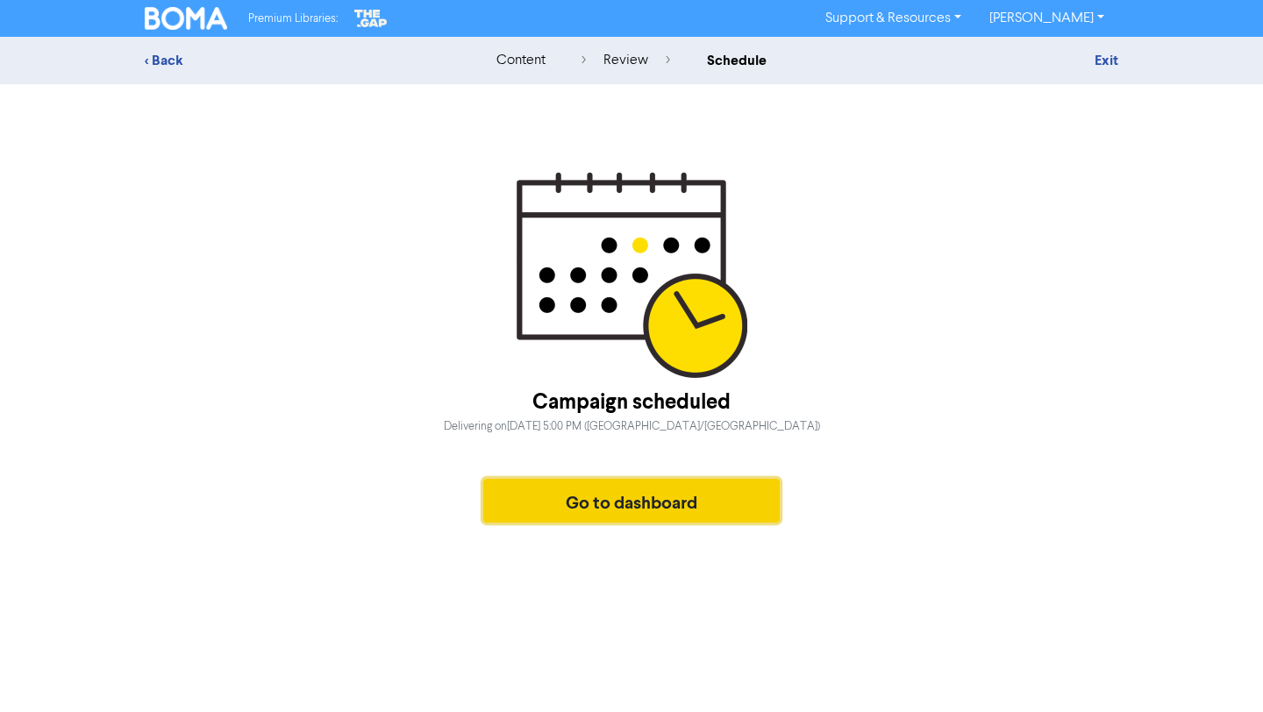
click at [632, 501] on button "Go to dashboard" at bounding box center [631, 501] width 296 height 44
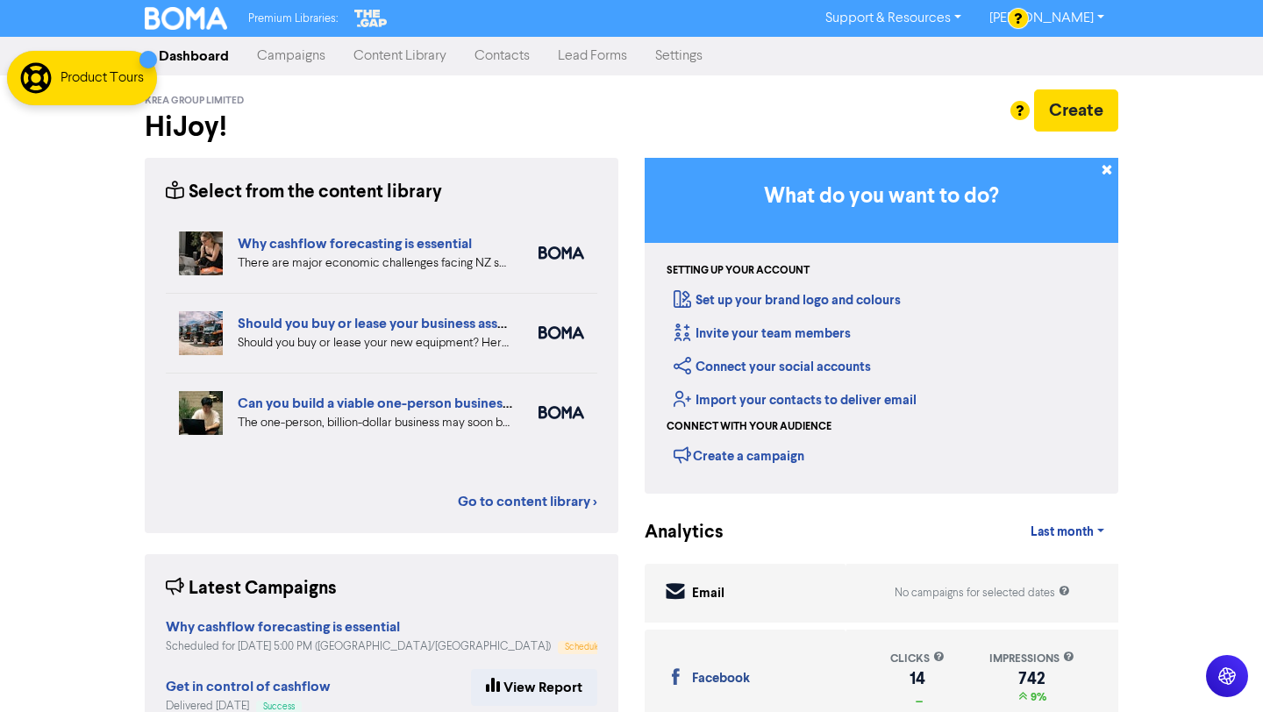
click at [303, 49] on link "Campaigns" at bounding box center [291, 56] width 96 height 35
